Goal: Task Accomplishment & Management: Manage account settings

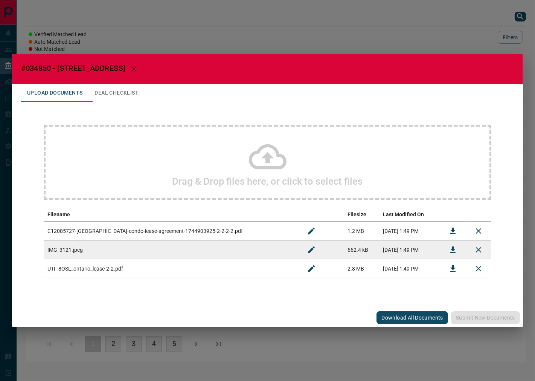
click at [37, 67] on span "#034850 - [STREET_ADDRESS]" at bounding box center [73, 68] width 104 height 9
copy span "034850"
click at [447, 232] on button "Download" at bounding box center [453, 231] width 18 height 18
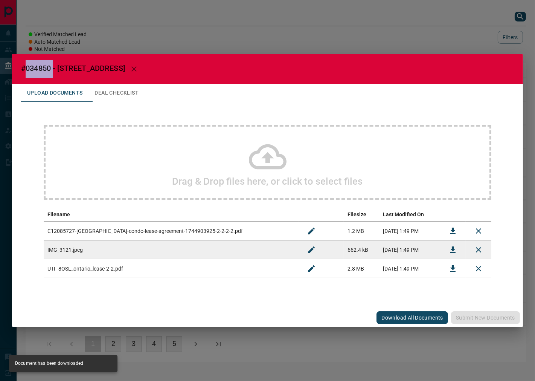
click at [447, 248] on button "Download" at bounding box center [453, 250] width 18 height 18
click at [449, 263] on button "Download" at bounding box center [453, 269] width 18 height 18
click at [449, 263] on td at bounding box center [453, 268] width 26 height 19
click at [130, 89] on button "Deal Checklist" at bounding box center [117, 93] width 56 height 18
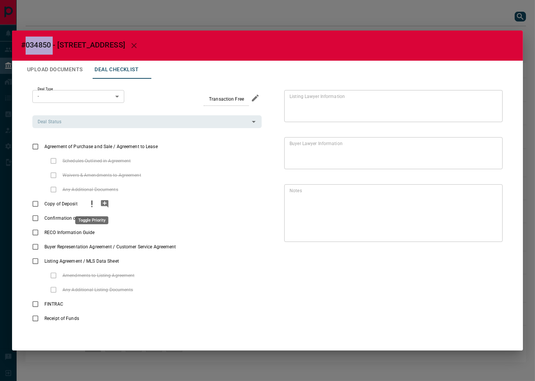
click at [95, 204] on icon "priority" at bounding box center [91, 203] width 9 height 9
click at [113, 233] on icon "priority" at bounding box center [108, 232] width 9 height 9
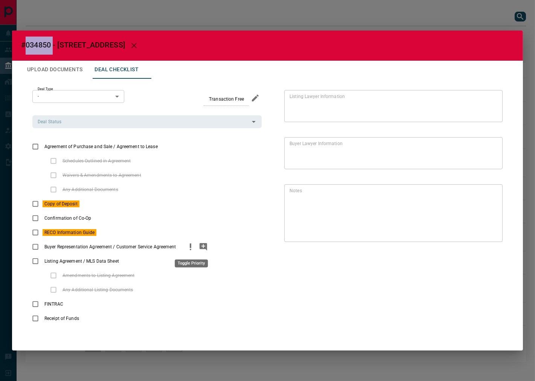
click at [191, 246] on icon "priority" at bounding box center [191, 245] width 2 height 5
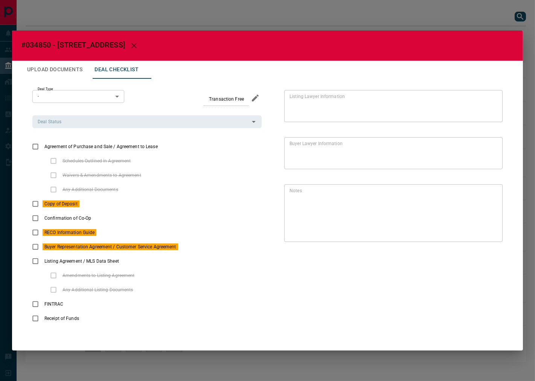
click at [26, 146] on div "Deal Type - * ​ Transaction Free Deal Status Deal Status Agreement of Purchase …" at bounding box center [267, 208] width 493 height 258
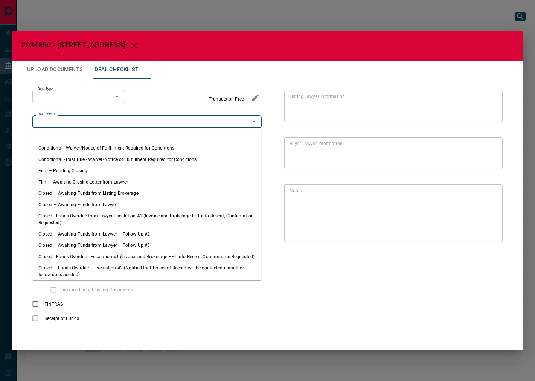
click at [102, 122] on input "Deal Status" at bounding box center [141, 122] width 212 height 8
drag, startPoint x: 82, startPoint y: 167, endPoint x: 102, endPoint y: 95, distance: 75.0
click at [82, 168] on li "Firm – Pending Closing" at bounding box center [146, 170] width 229 height 11
type input "**********"
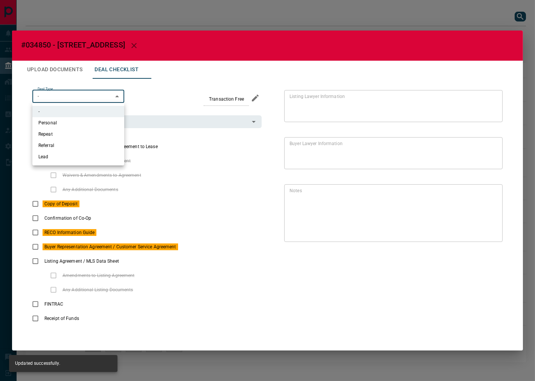
click at [60, 101] on body "Lead Transfers Leads Deals Listings Campaigns Quota Rules Agent Quotas Admin Mo…" at bounding box center [267, 185] width 535 height 370
drag, startPoint x: 63, startPoint y: 157, endPoint x: 100, endPoint y: 117, distance: 53.8
click at [63, 157] on li "Lead" at bounding box center [78, 156] width 92 height 11
type input "*"
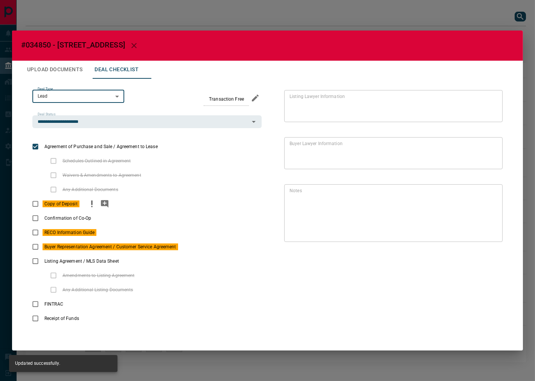
click at [104, 205] on icon "add note" at bounding box center [104, 203] width 9 height 9
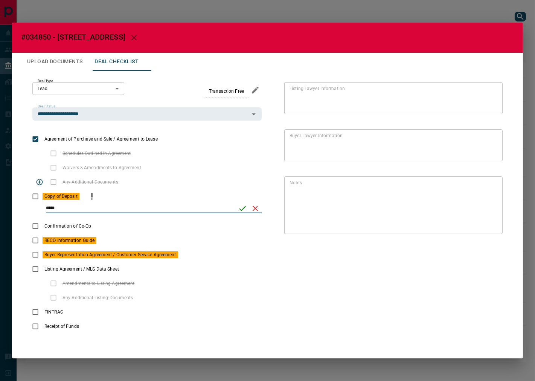
type input "*****"
click at [241, 187] on div "Any Additional Documents" at bounding box center [146, 182] width 229 height 14
click at [239, 207] on icon "save" at bounding box center [242, 208] width 9 height 9
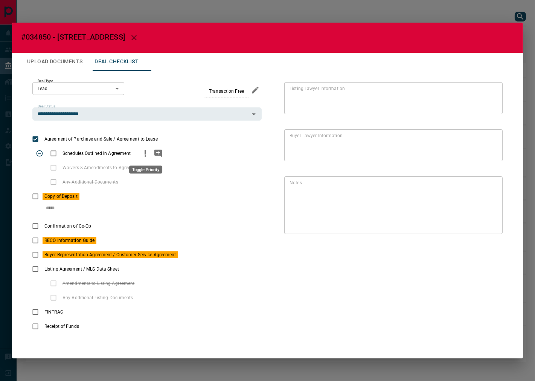
click at [149, 157] on icon "priority" at bounding box center [145, 153] width 9 height 9
click at [152, 156] on button "add note" at bounding box center [158, 153] width 13 height 14
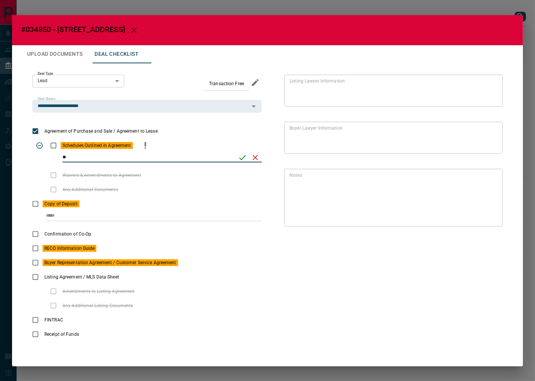
type input "*"
type input "**********"
click at [241, 155] on icon "save" at bounding box center [242, 157] width 9 height 9
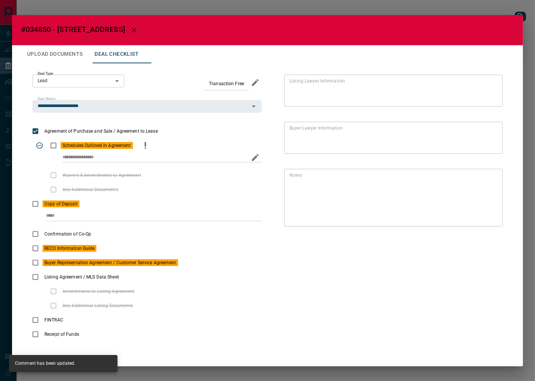
click at [70, 53] on button "Upload Documents" at bounding box center [54, 54] width 67 height 18
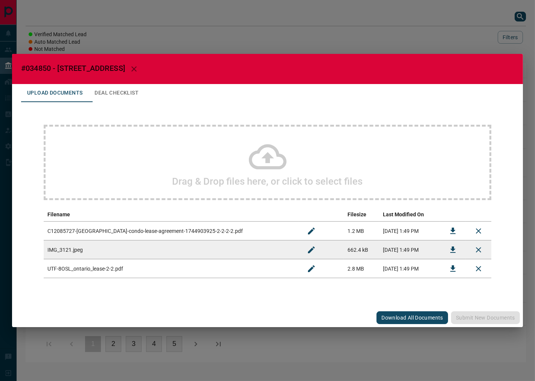
click at [147, 155] on div "Drag & Drop files here, or click to select files" at bounding box center [268, 162] width 448 height 75
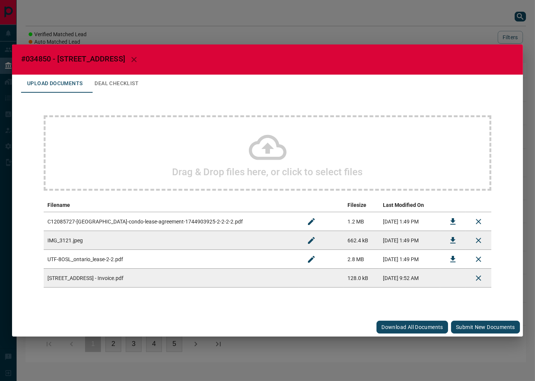
click at [480, 325] on button "Submit new documents" at bounding box center [485, 327] width 69 height 13
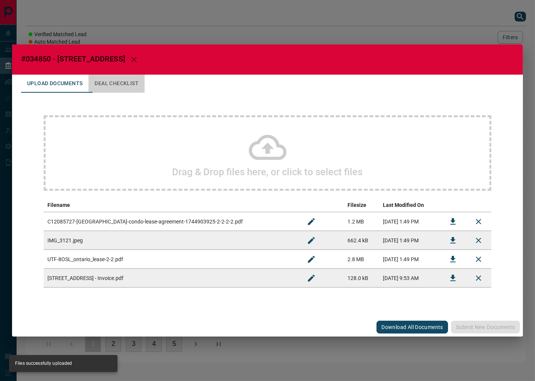
click at [121, 80] on button "Deal Checklist" at bounding box center [117, 84] width 56 height 18
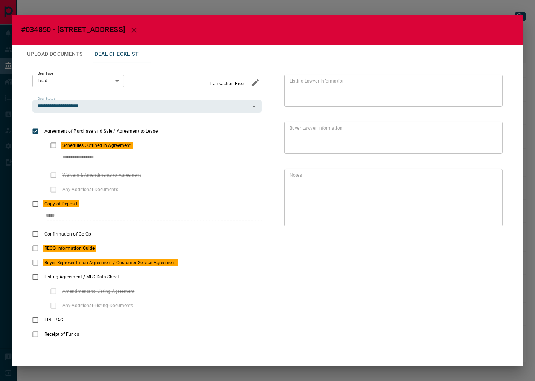
click at [182, 156] on div "**********" at bounding box center [146, 160] width 229 height 15
click at [133, 28] on icon "button" at bounding box center [134, 30] width 9 height 9
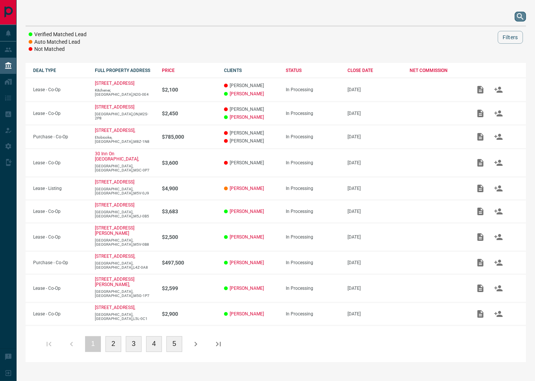
click at [516, 14] on icon "search button" at bounding box center [520, 16] width 9 height 9
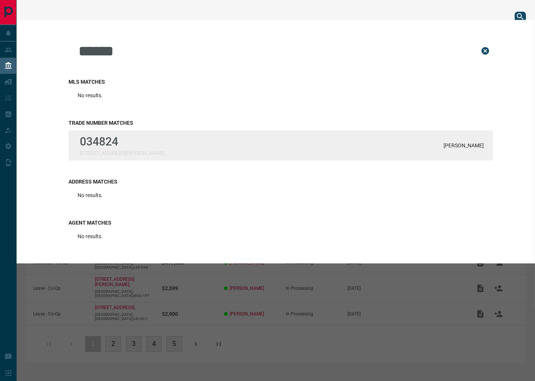
type input "******"
click at [171, 144] on div "034824 [STREET_ADDRESS][PERSON_NAME][PERSON_NAME]" at bounding box center [281, 145] width 425 height 30
